Goal: Information Seeking & Learning: Learn about a topic

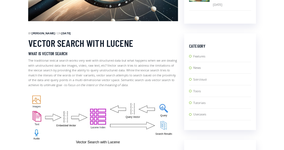
scroll to position [311, 0]
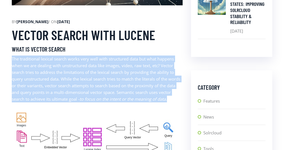
drag, startPoint x: 164, startPoint y: 59, endPoint x: 168, endPoint y: 105, distance: 46.0
click at [168, 103] on p "The traditional lexical search works very well with structured data but what ha…" at bounding box center [97, 79] width 171 height 47
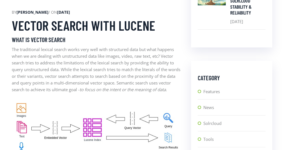
scroll to position [339, 0]
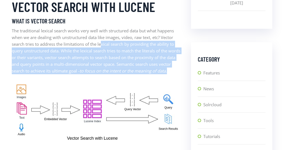
drag, startPoint x: 103, startPoint y: 51, endPoint x: 103, endPoint y: 75, distance: 23.2
click at [103, 74] on p "The traditional lexical search works very well with structured data but what ha…" at bounding box center [97, 50] width 171 height 47
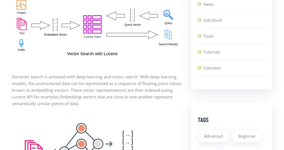
scroll to position [424, 0]
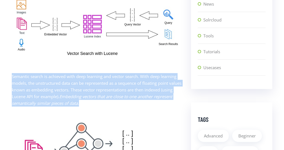
drag, startPoint x: 178, startPoint y: 77, endPoint x: 178, endPoint y: 107, distance: 30.8
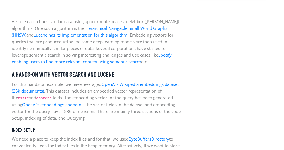
scroll to position [713, 0]
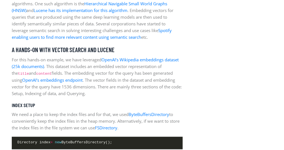
scroll to position [759, 0]
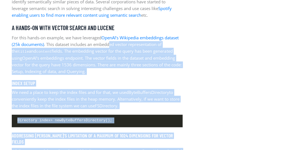
drag, startPoint x: 193, startPoint y: 48, endPoint x: 125, endPoint y: 66, distance: 70.4
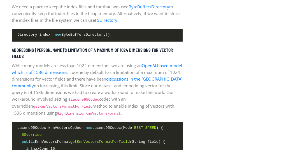
scroll to position [846, 0]
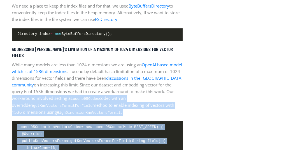
drag, startPoint x: 203, startPoint y: 77, endPoint x: 186, endPoint y: 94, distance: 23.5
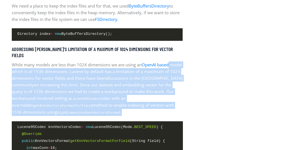
drag, startPoint x: 183, startPoint y: 87, endPoint x: 189, endPoint y: 116, distance: 29.7
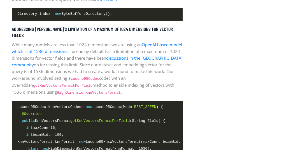
scroll to position [867, 0]
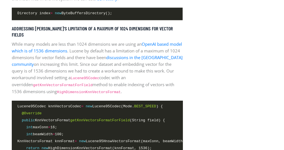
drag, startPoint x: 221, startPoint y: 87, endPoint x: 188, endPoint y: 89, distance: 33.1
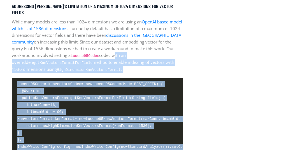
drag, startPoint x: 116, startPoint y: 60, endPoint x: 213, endPoint y: 49, distance: 96.8
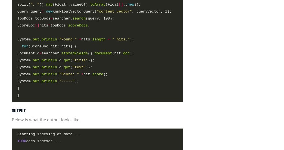
scroll to position [1566, 0]
